Goal: Use online tool/utility: Utilize a website feature to perform a specific function

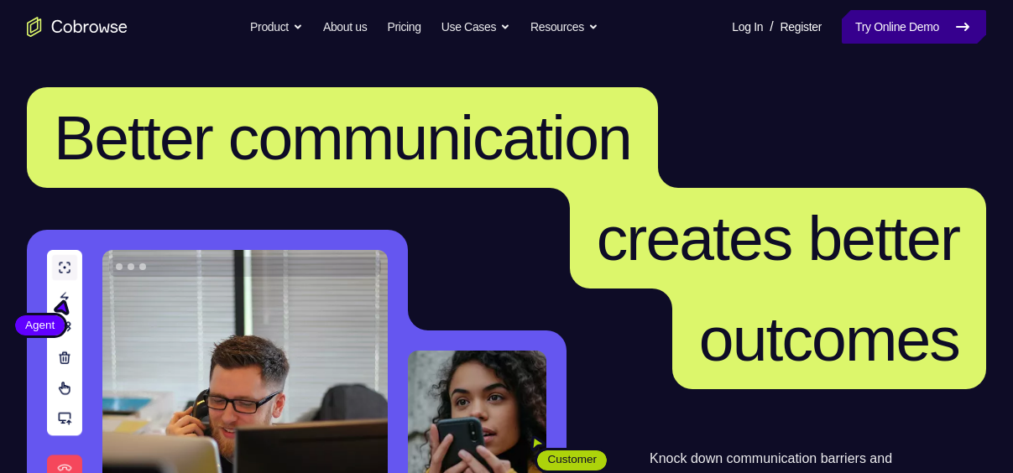
click at [935, 17] on link "Try Online Demo" at bounding box center [914, 27] width 144 height 34
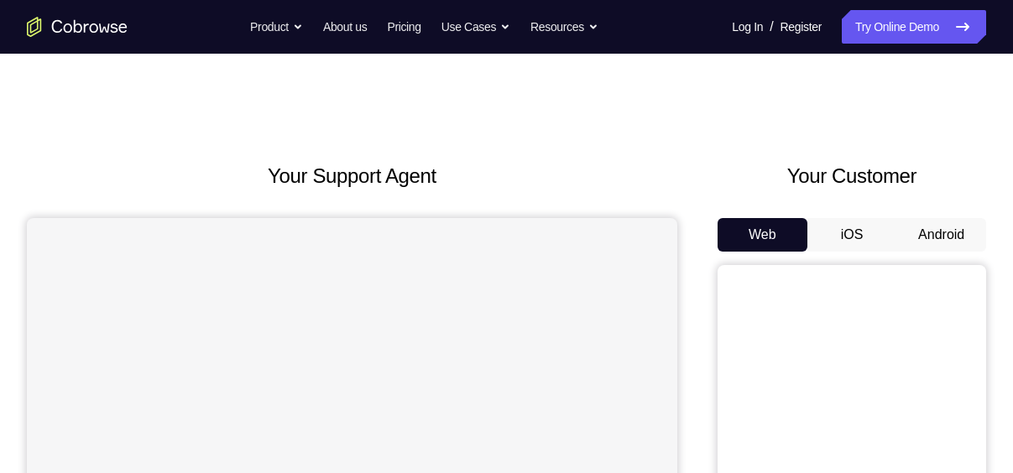
click at [957, 250] on button "Android" at bounding box center [941, 235] width 90 height 34
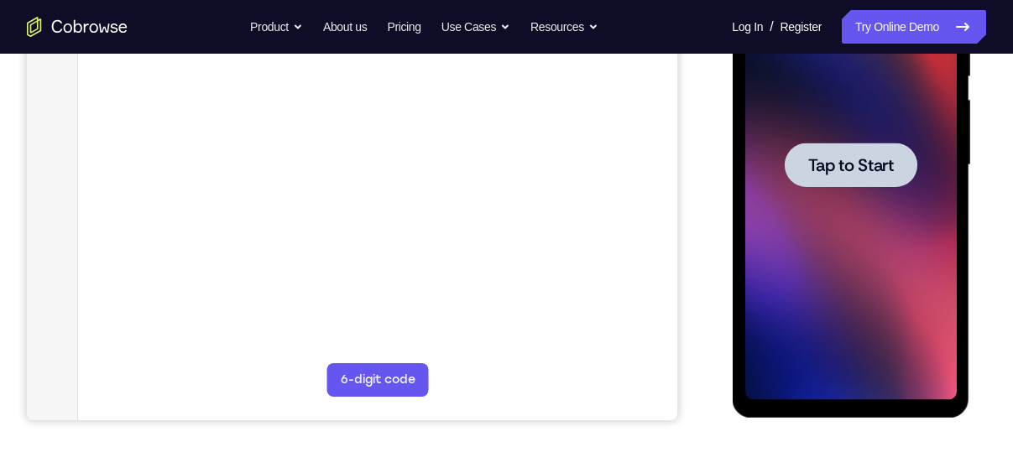
click at [885, 119] on div at bounding box center [849, 165] width 211 height 470
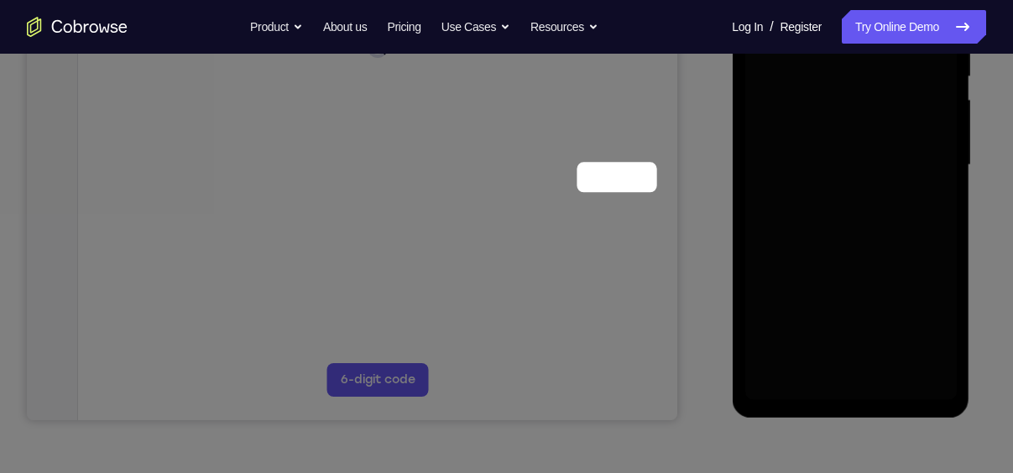
scroll to position [155, 0]
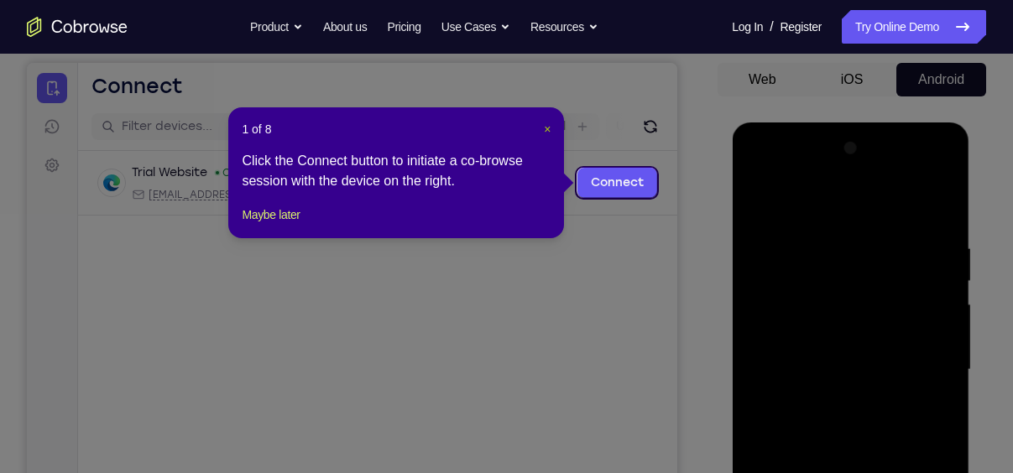
click at [550, 129] on span "×" at bounding box center [547, 129] width 7 height 13
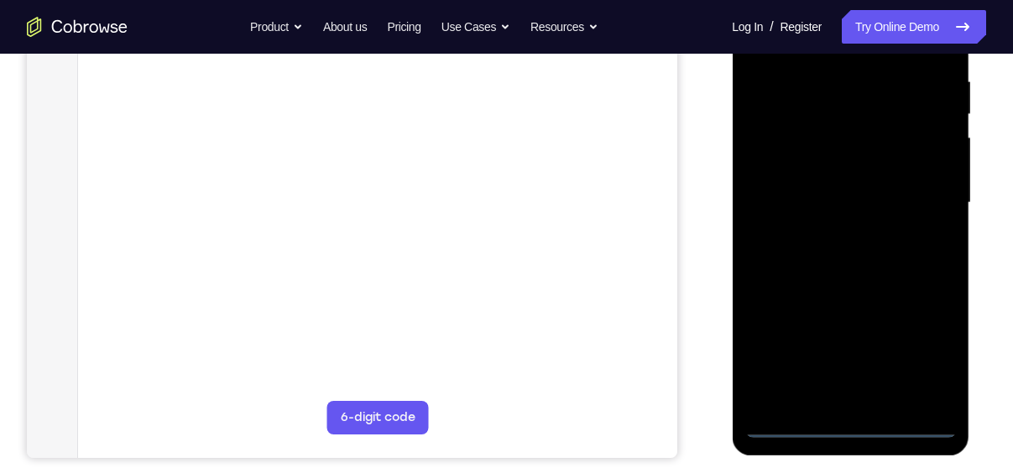
scroll to position [324, 0]
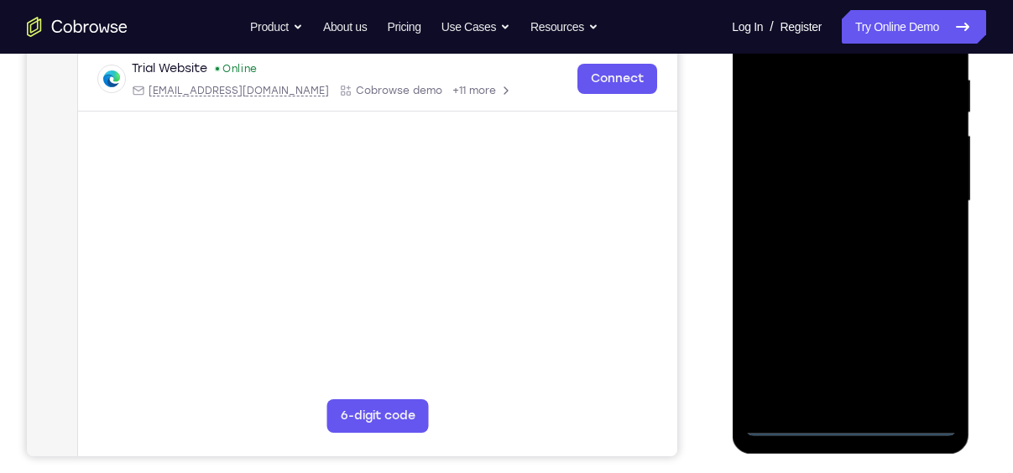
click at [858, 430] on div at bounding box center [849, 201] width 211 height 470
click at [921, 352] on div at bounding box center [849, 201] width 211 height 470
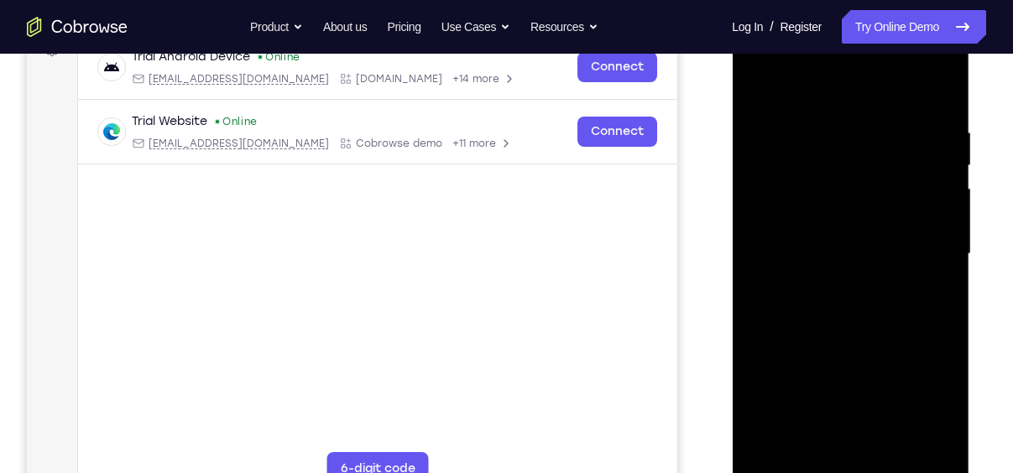
scroll to position [270, 0]
click at [844, 90] on div at bounding box center [849, 255] width 211 height 470
click at [778, 199] on div at bounding box center [849, 255] width 211 height 470
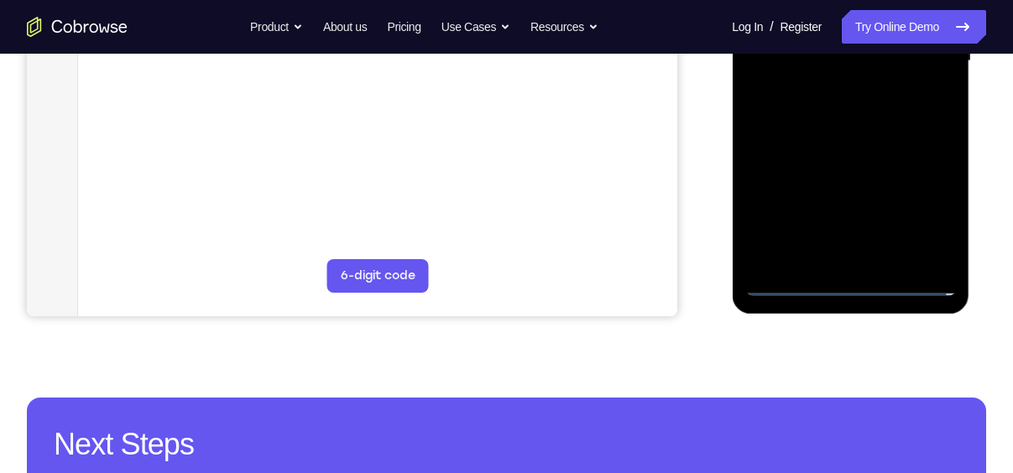
scroll to position [473, 0]
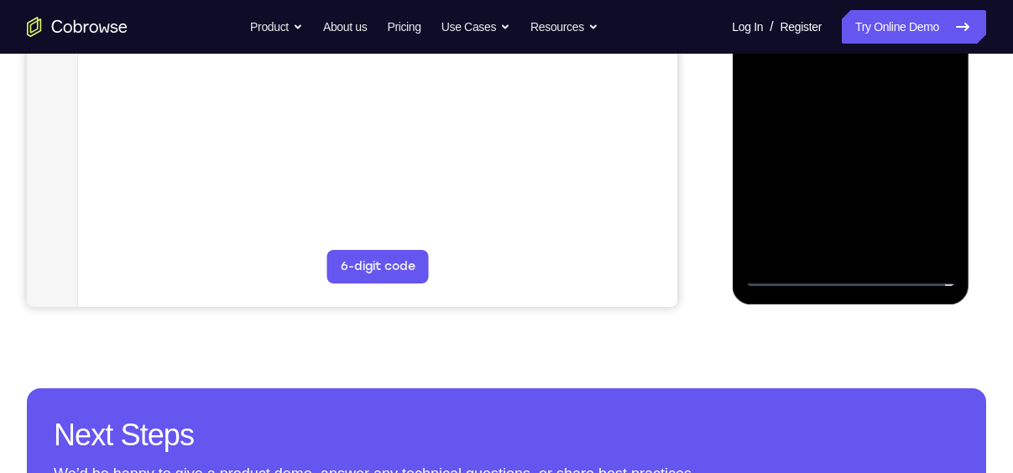
click at [836, 237] on div at bounding box center [849, 52] width 211 height 470
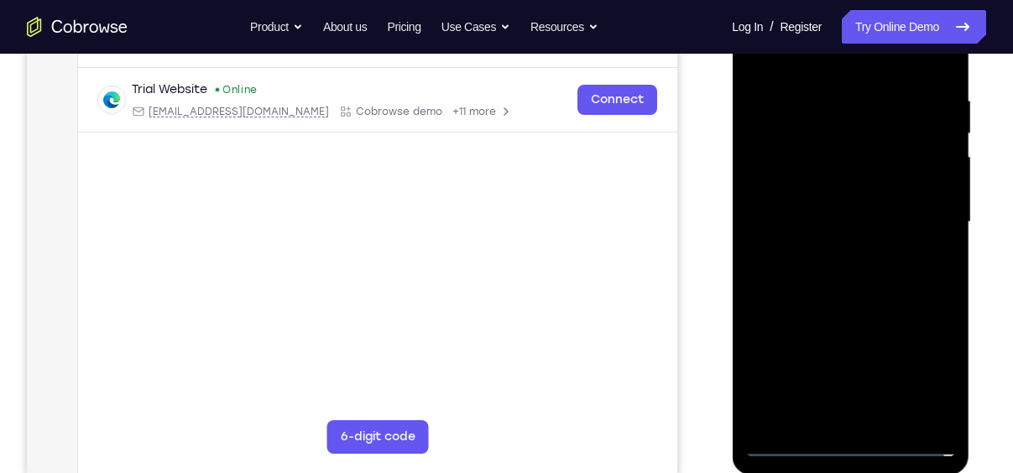
scroll to position [300, 0]
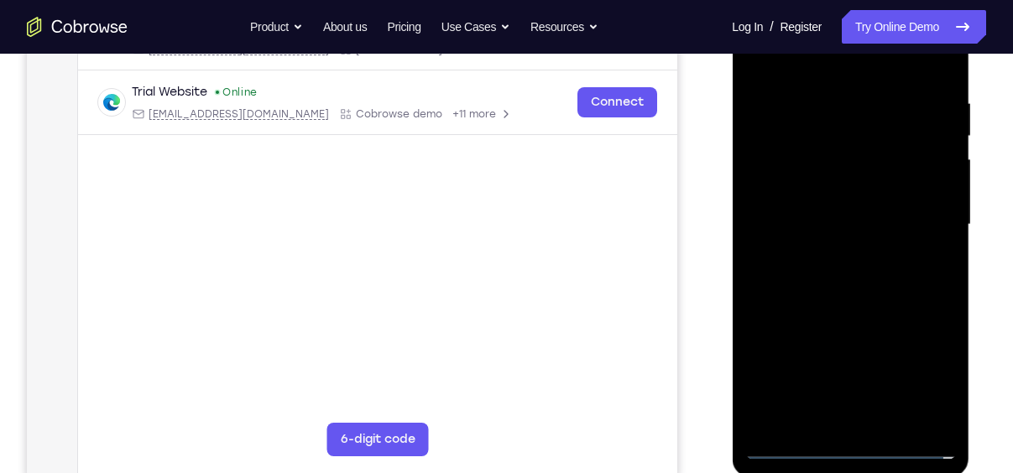
click at [834, 211] on div at bounding box center [849, 225] width 211 height 470
click at [853, 225] on div at bounding box center [849, 225] width 211 height 470
click at [872, 317] on div at bounding box center [849, 225] width 211 height 470
click at [881, 193] on div at bounding box center [849, 225] width 211 height 470
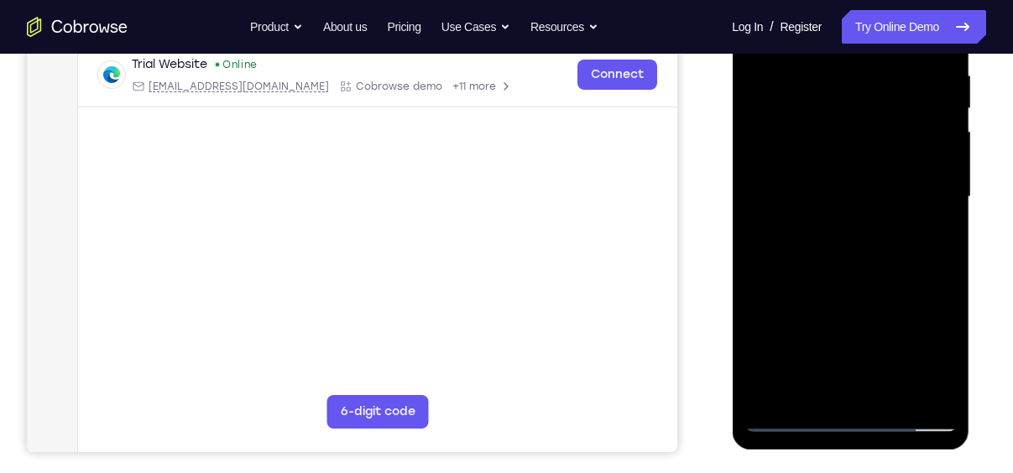
scroll to position [331, 0]
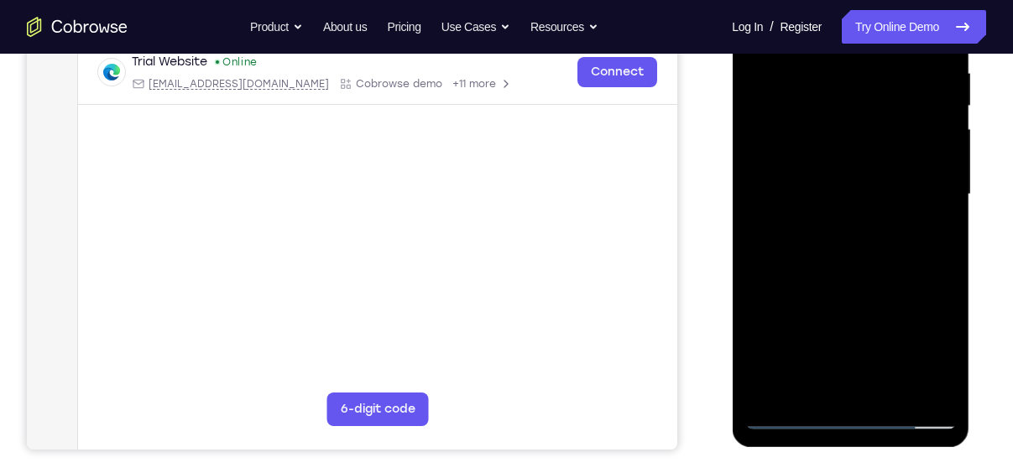
click at [865, 338] on div at bounding box center [849, 195] width 211 height 470
drag, startPoint x: 865, startPoint y: 338, endPoint x: 865, endPoint y: 262, distance: 76.4
click at [865, 262] on div at bounding box center [849, 195] width 211 height 470
click at [860, 380] on div at bounding box center [849, 195] width 211 height 470
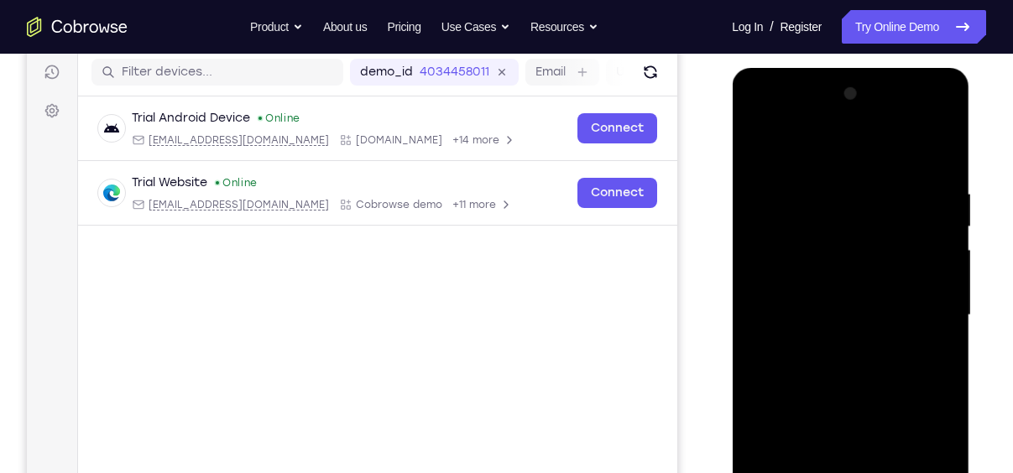
scroll to position [207, 0]
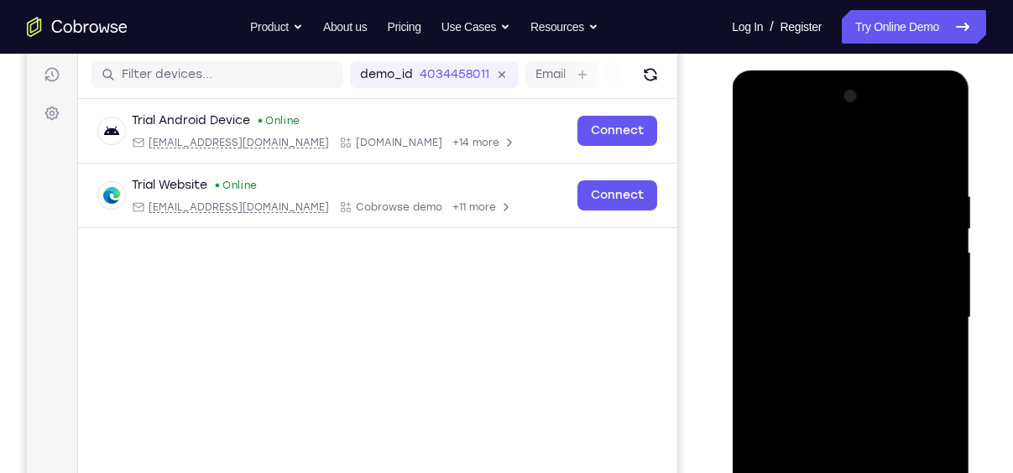
click at [806, 279] on div at bounding box center [849, 318] width 211 height 470
click at [799, 282] on div at bounding box center [849, 318] width 211 height 470
click at [842, 348] on div at bounding box center [849, 318] width 211 height 470
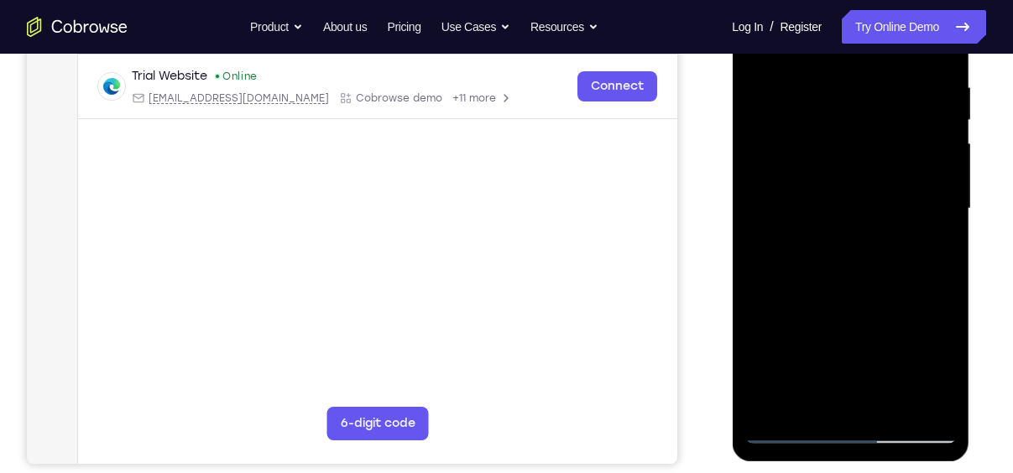
scroll to position [291, 0]
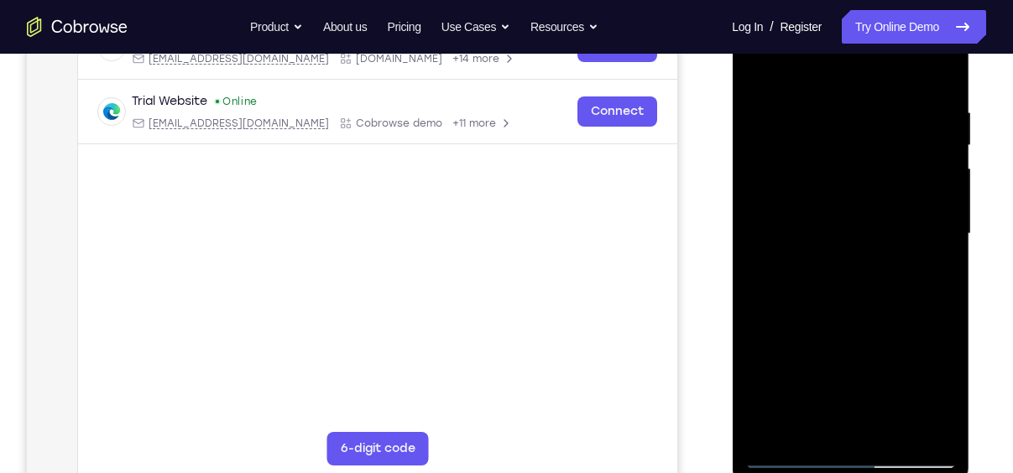
drag, startPoint x: 825, startPoint y: 347, endPoint x: 837, endPoint y: 197, distance: 150.7
click at [837, 197] on div at bounding box center [849, 234] width 211 height 470
click at [807, 310] on div at bounding box center [849, 234] width 211 height 470
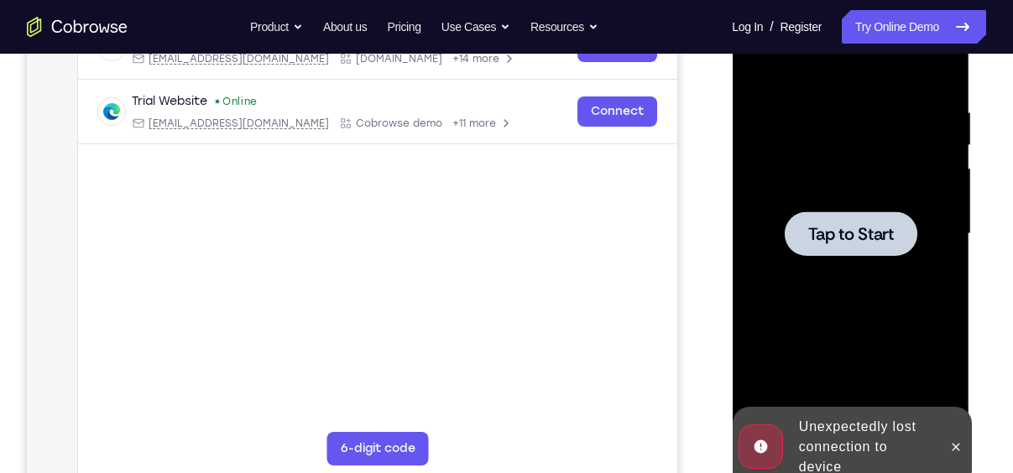
click at [847, 255] on div at bounding box center [850, 233] width 133 height 44
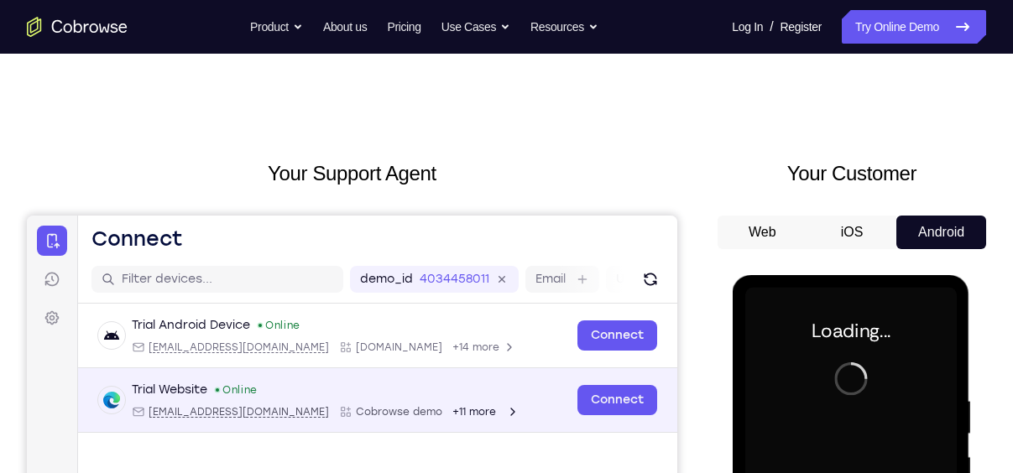
scroll to position [0, 0]
